Goal: Information Seeking & Learning: Learn about a topic

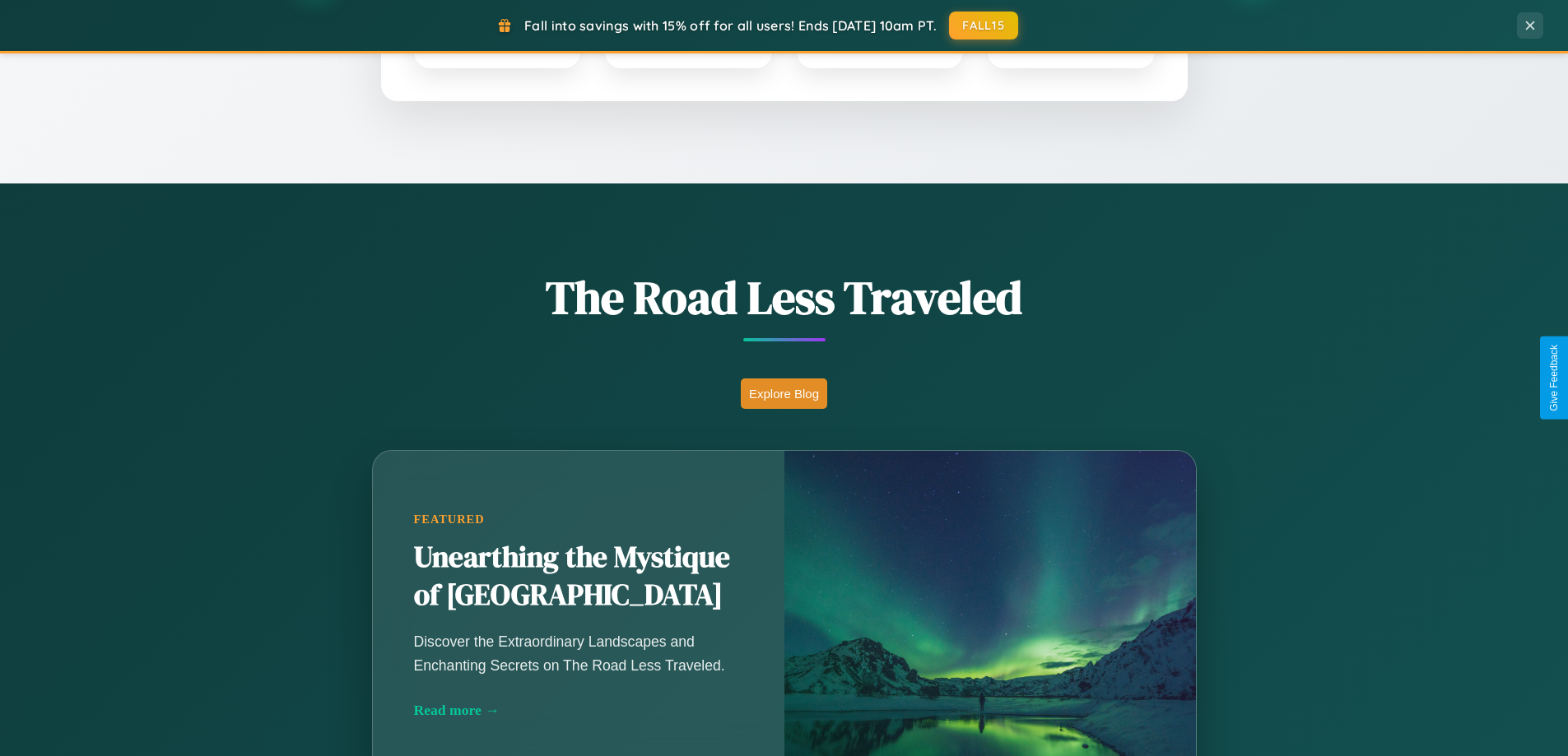
scroll to position [1132, 0]
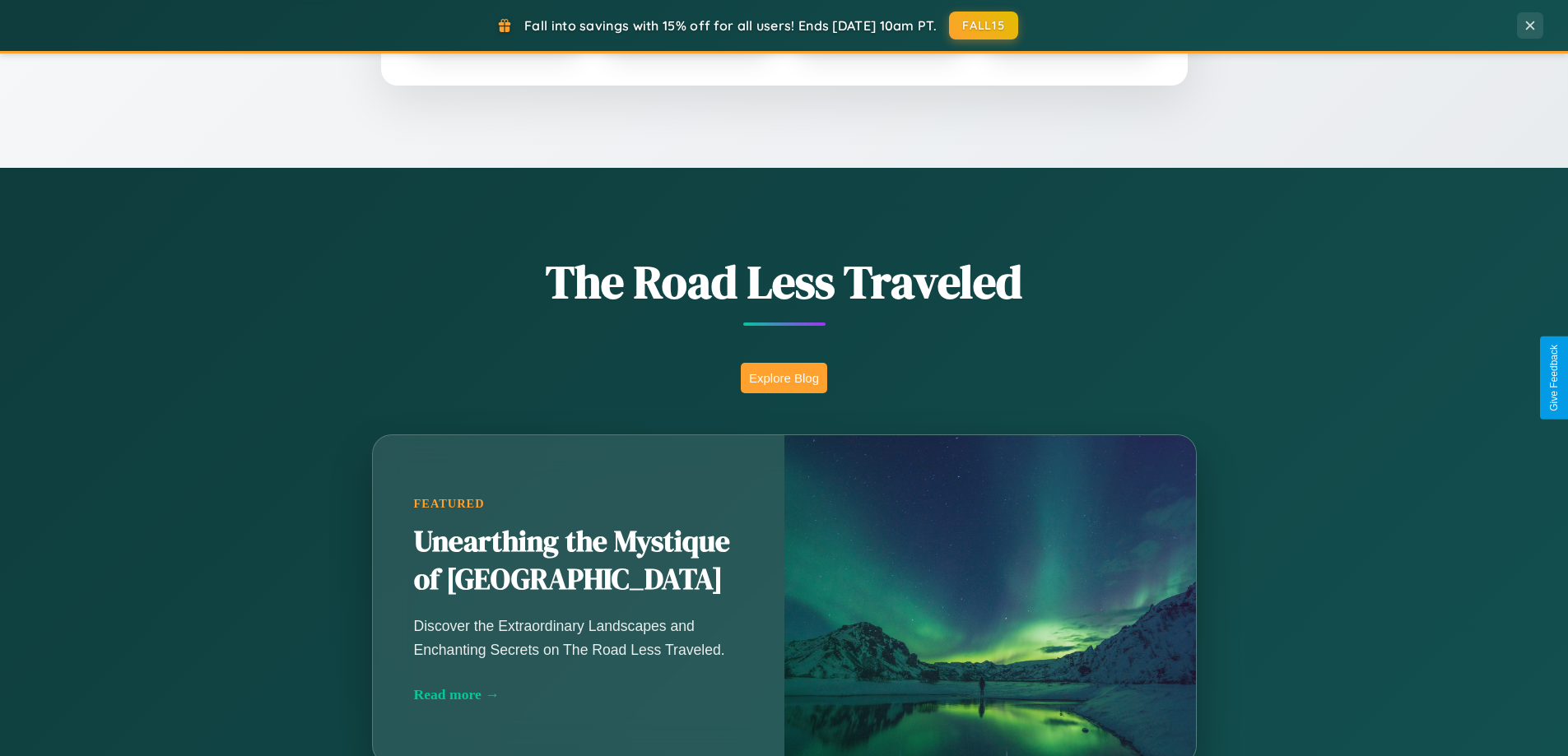
click at [783, 378] on button "Explore Blog" at bounding box center [784, 378] width 87 height 31
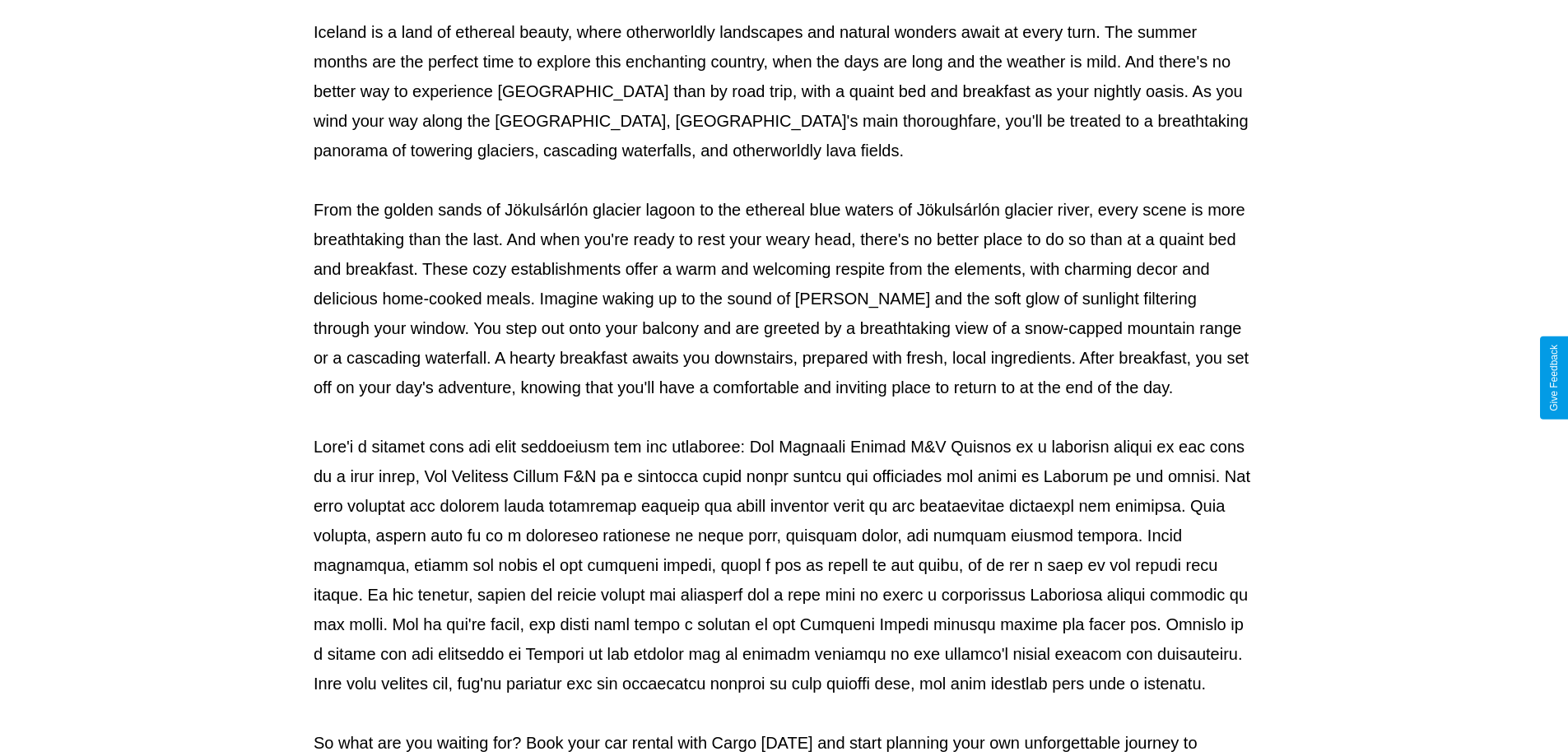
scroll to position [532, 0]
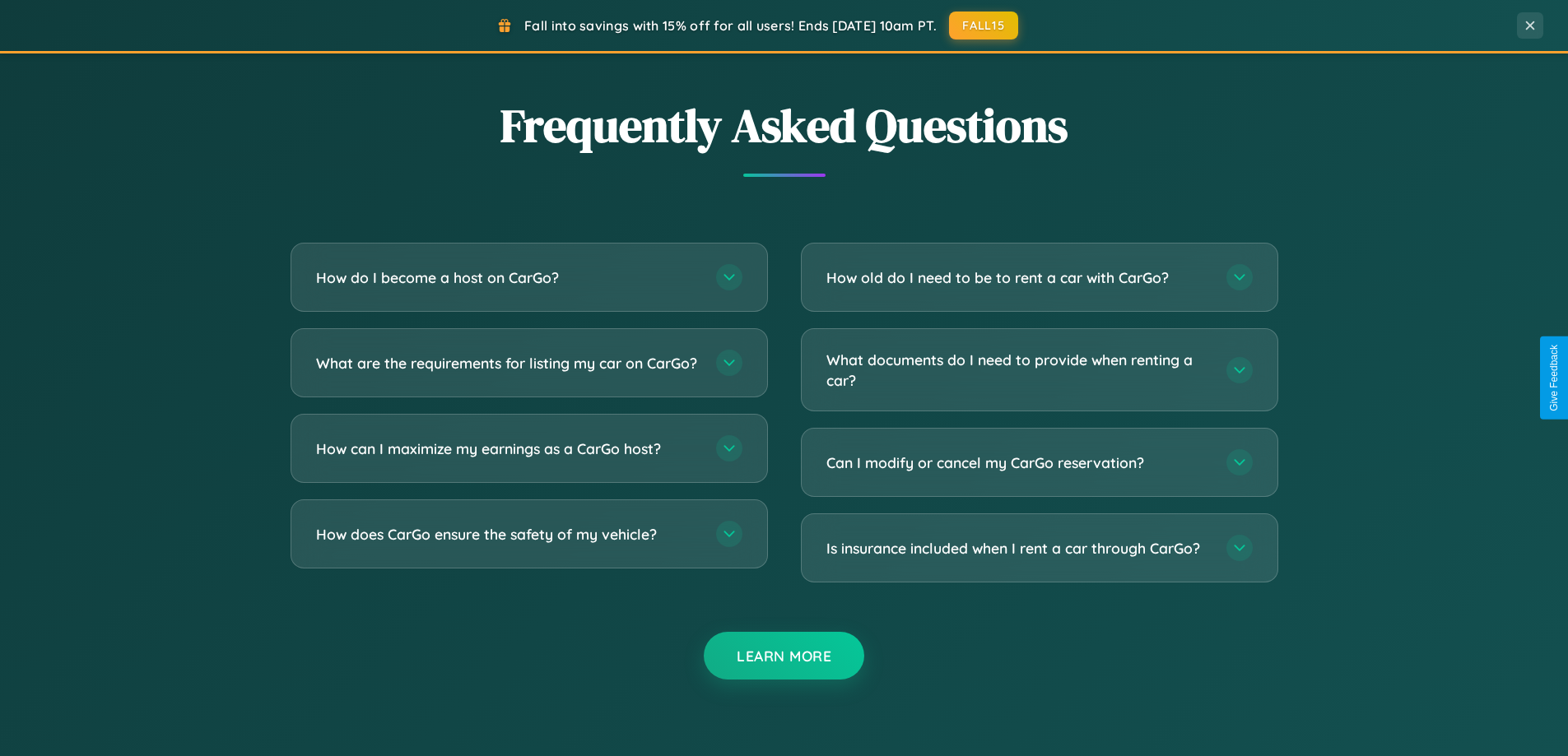
scroll to position [3166, 0]
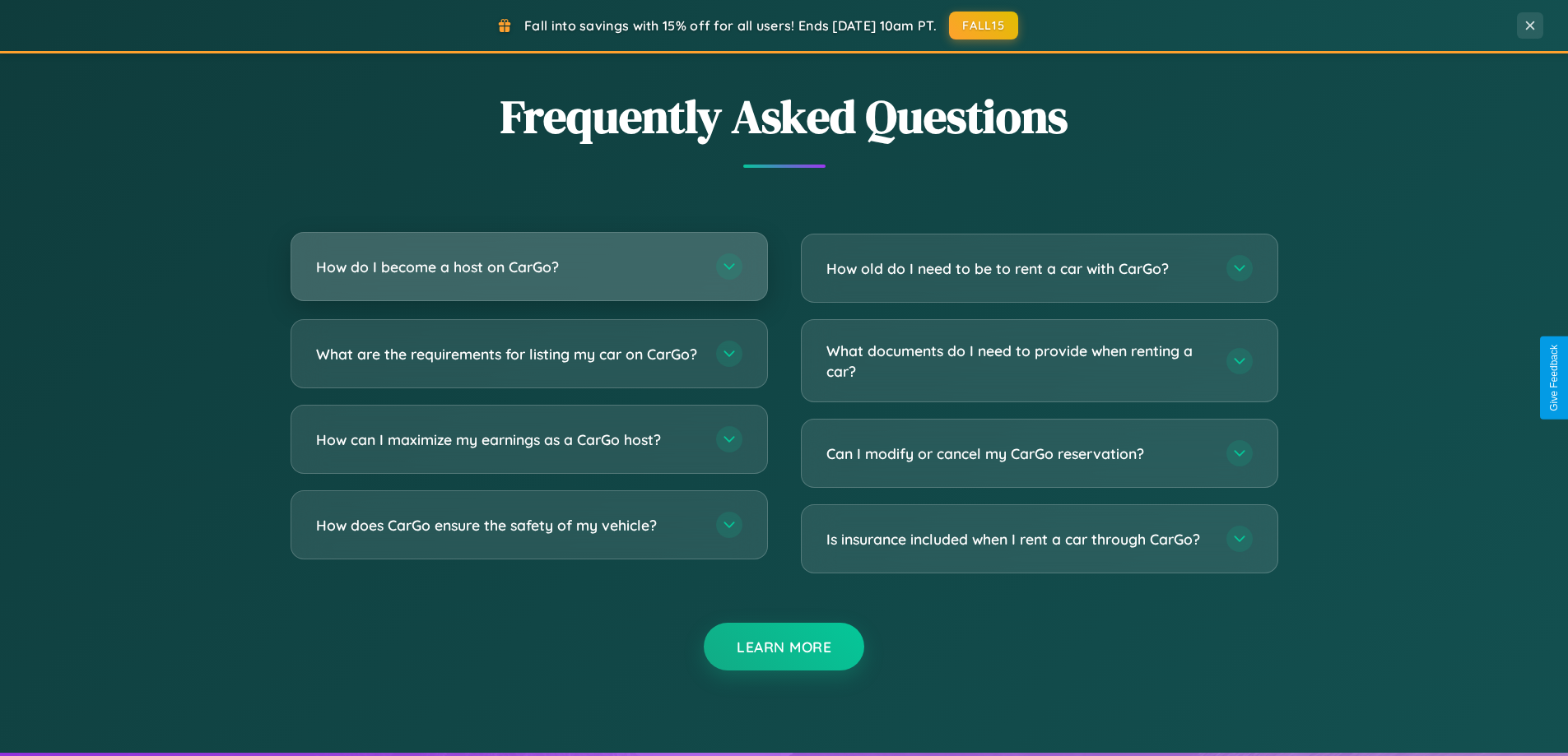
click at [528, 268] on h3 "How do I become a host on CarGo?" at bounding box center [507, 266] width 384 height 20
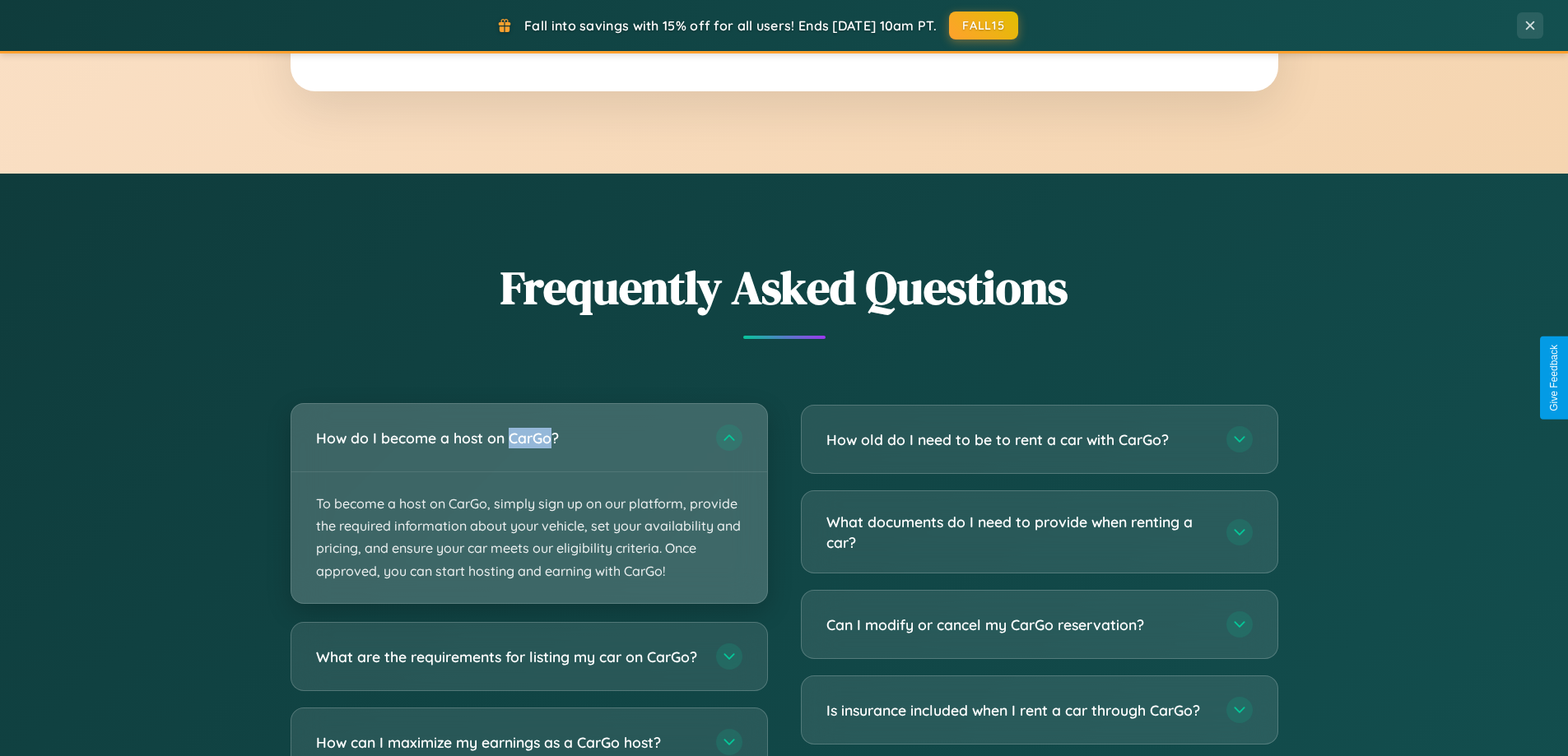
scroll to position [2644, 0]
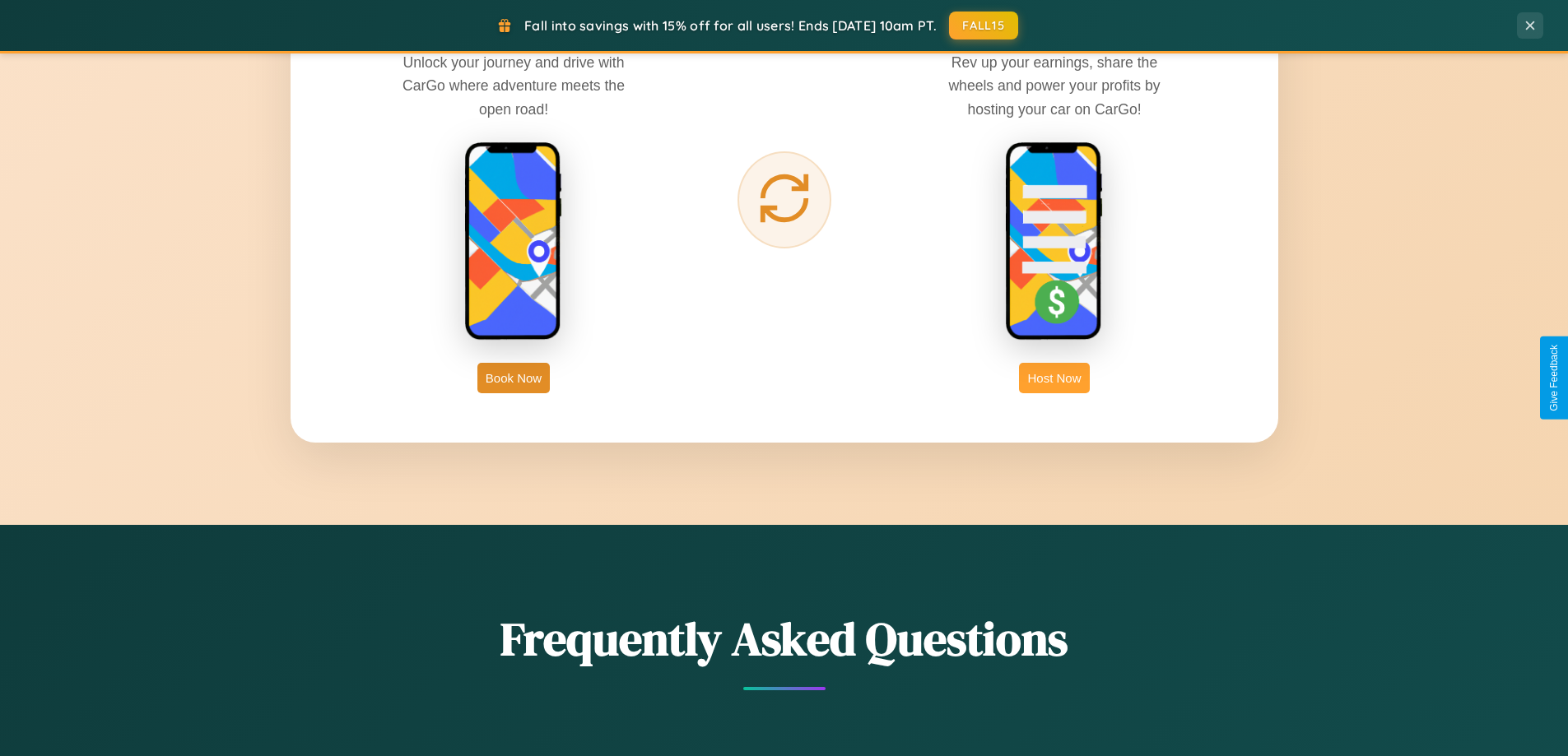
click at [1054, 378] on button "Host Now" at bounding box center [1053, 378] width 70 height 31
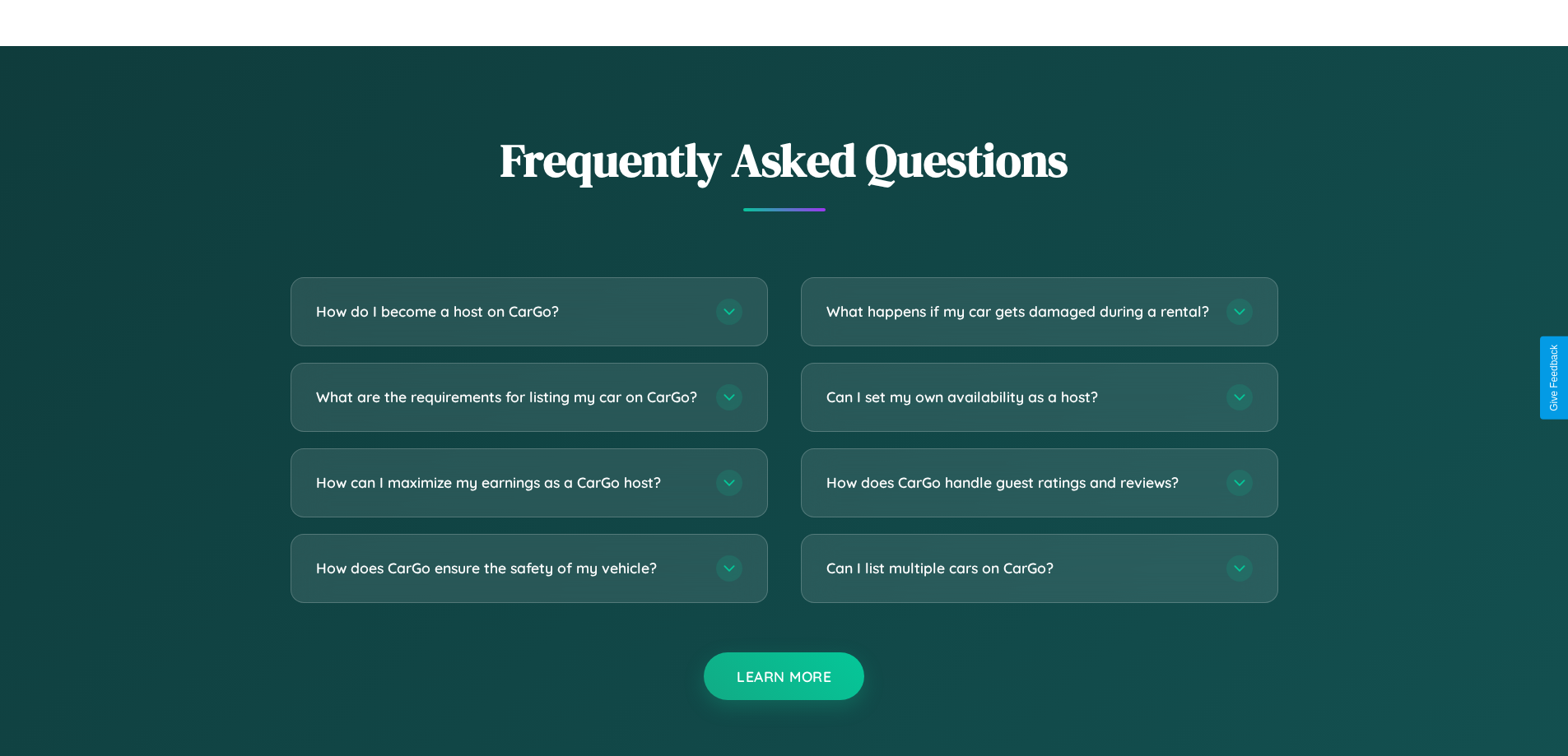
scroll to position [2224, 0]
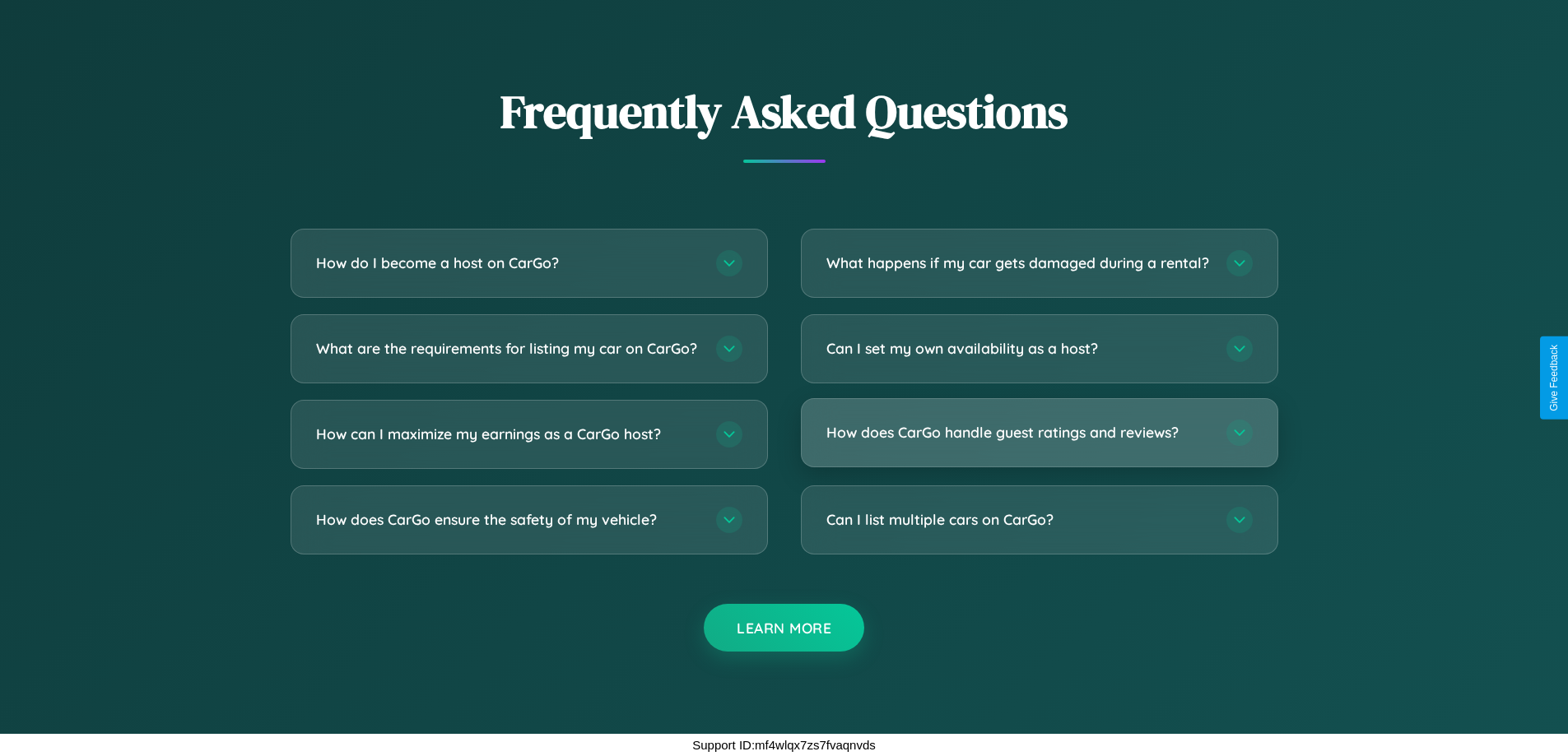
click at [1039, 432] on h3 "How does CarGo handle guest ratings and reviews?" at bounding box center [1018, 432] width 384 height 20
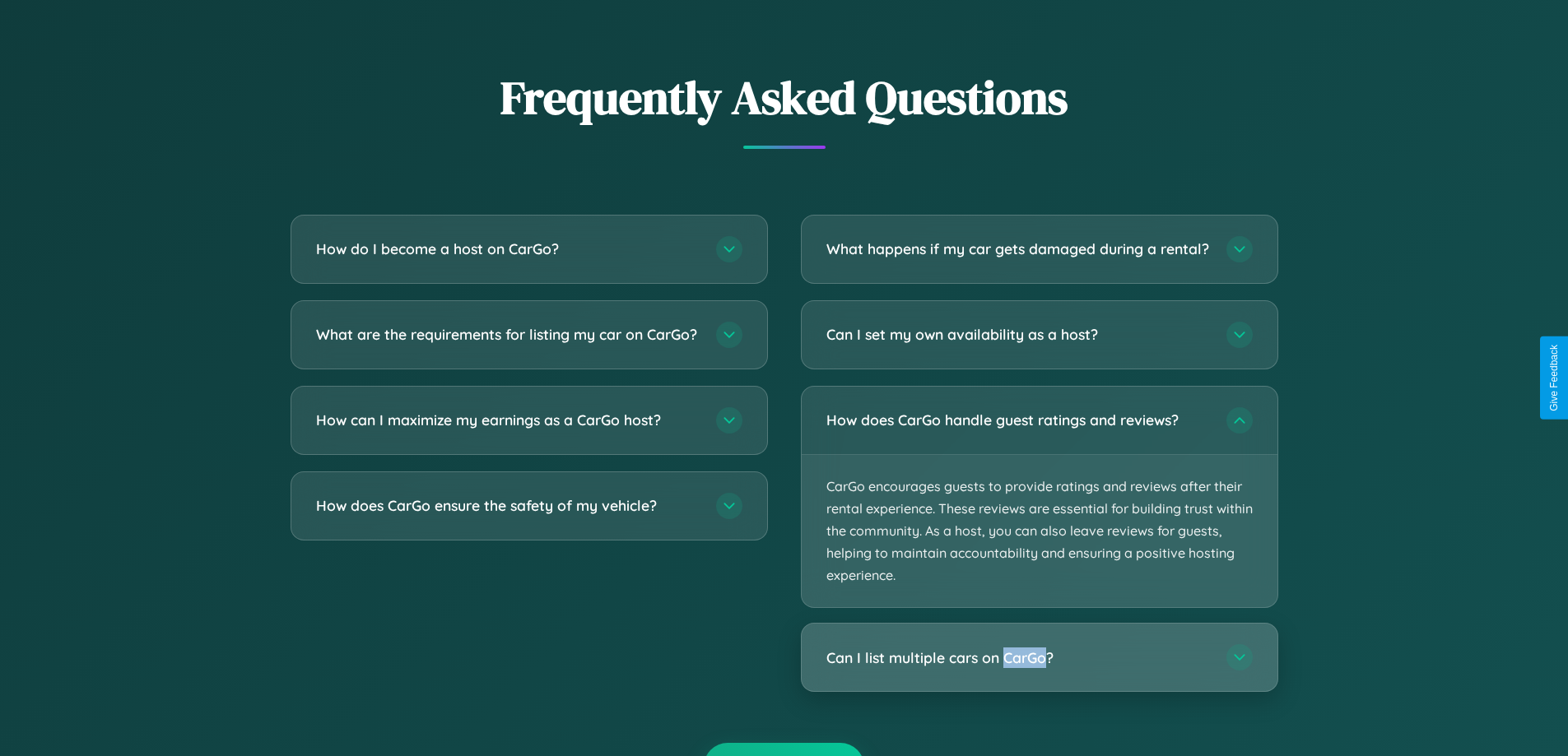
click at [1039, 668] on h3 "Can I list multiple cars on CarGo?" at bounding box center [1018, 657] width 384 height 20
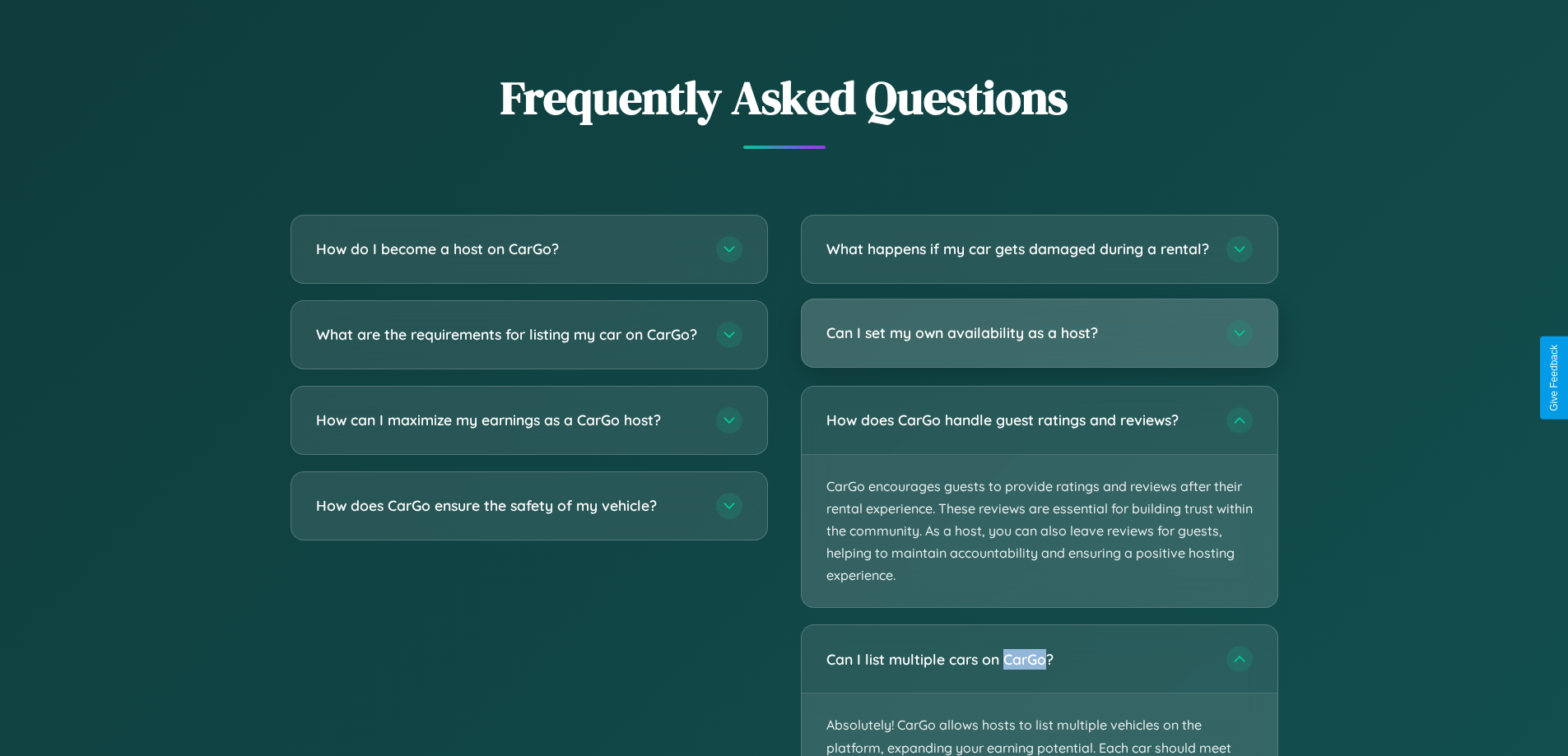
click at [1039, 343] on h3 "Can I set my own availability as a host?" at bounding box center [1018, 332] width 384 height 20
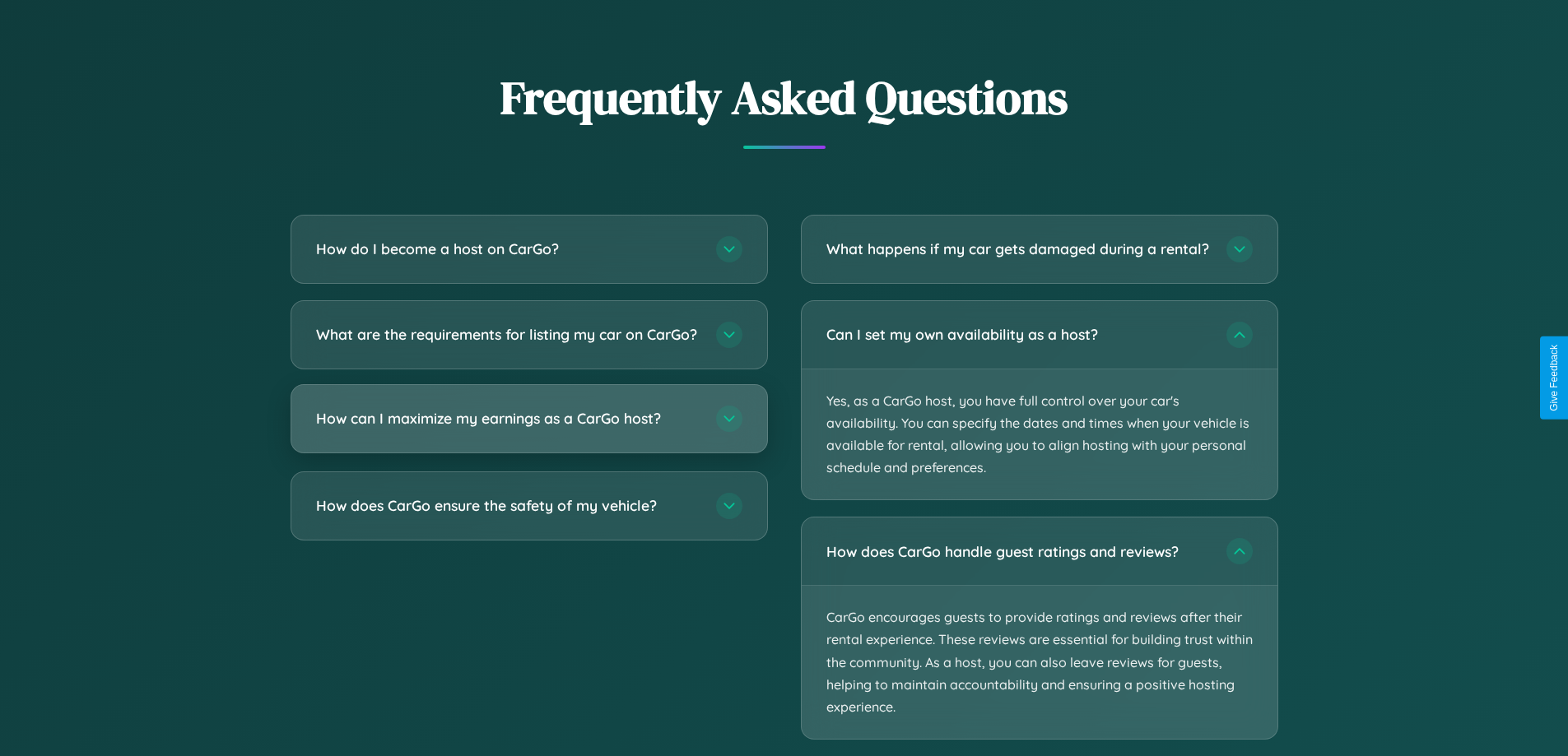
click at [528, 429] on h3 "How can I maximize my earnings as a CarGo host?" at bounding box center [507, 417] width 384 height 20
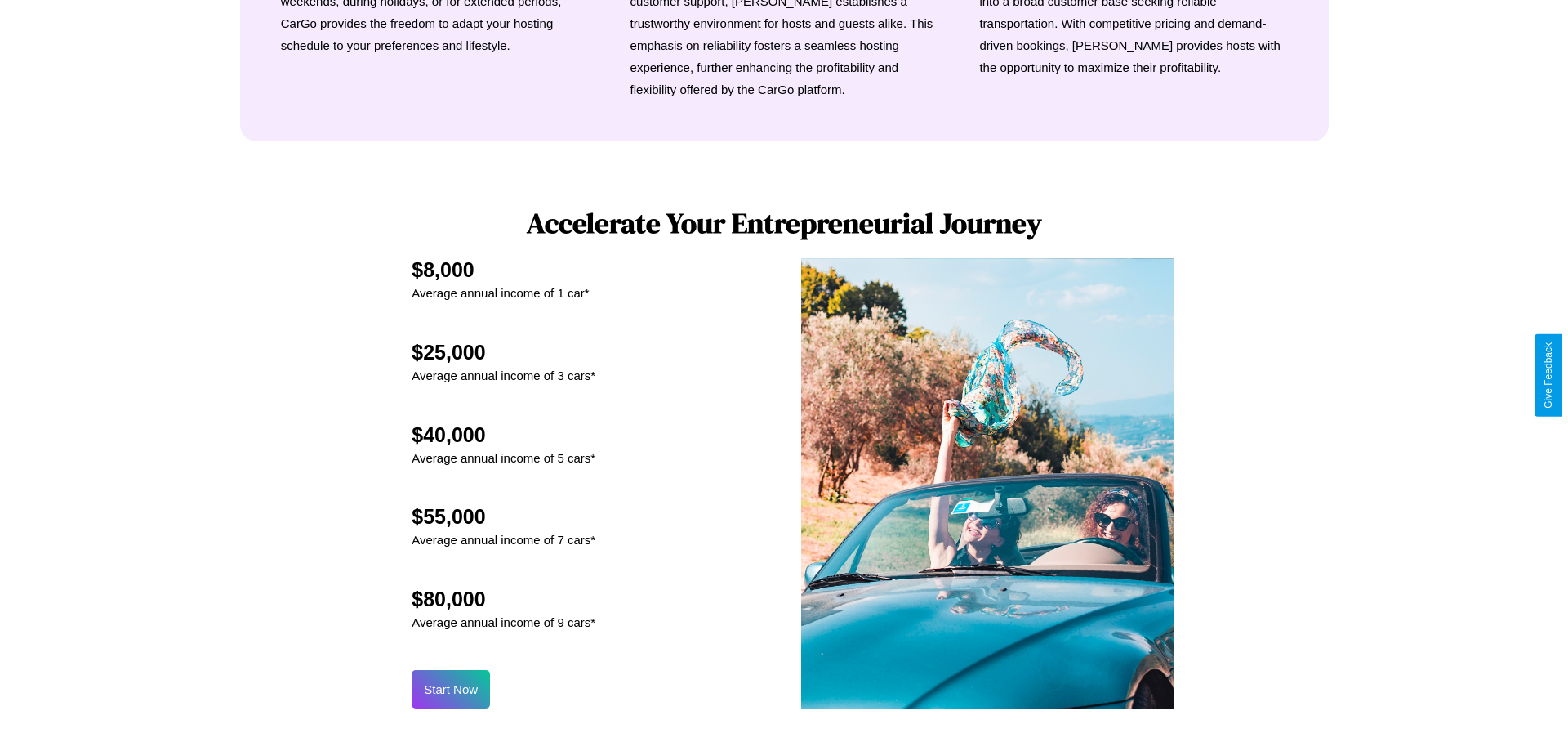
scroll to position [0, 0]
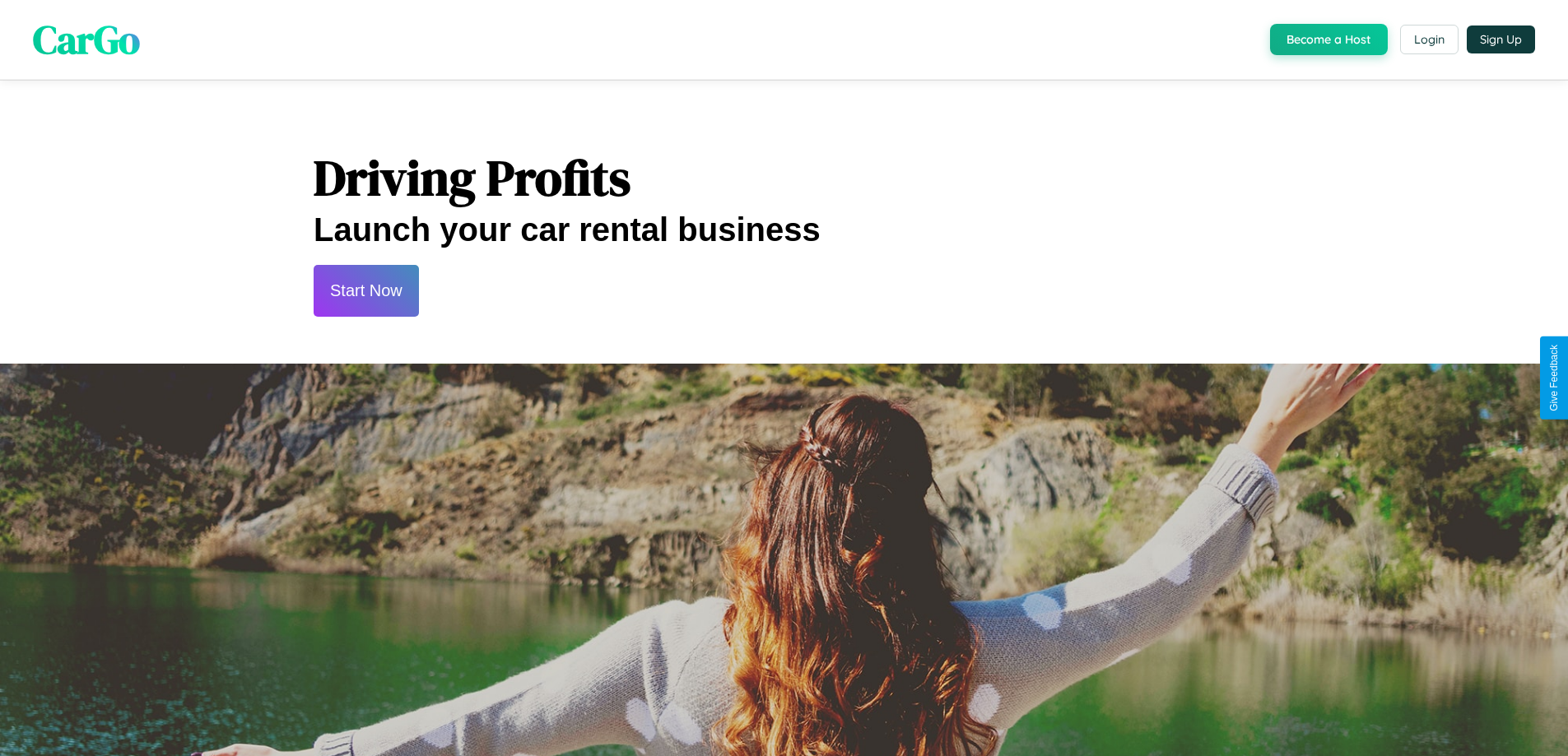
click at [366, 290] on button "Start Now" at bounding box center [366, 290] width 105 height 52
